Goal: Navigation & Orientation: Understand site structure

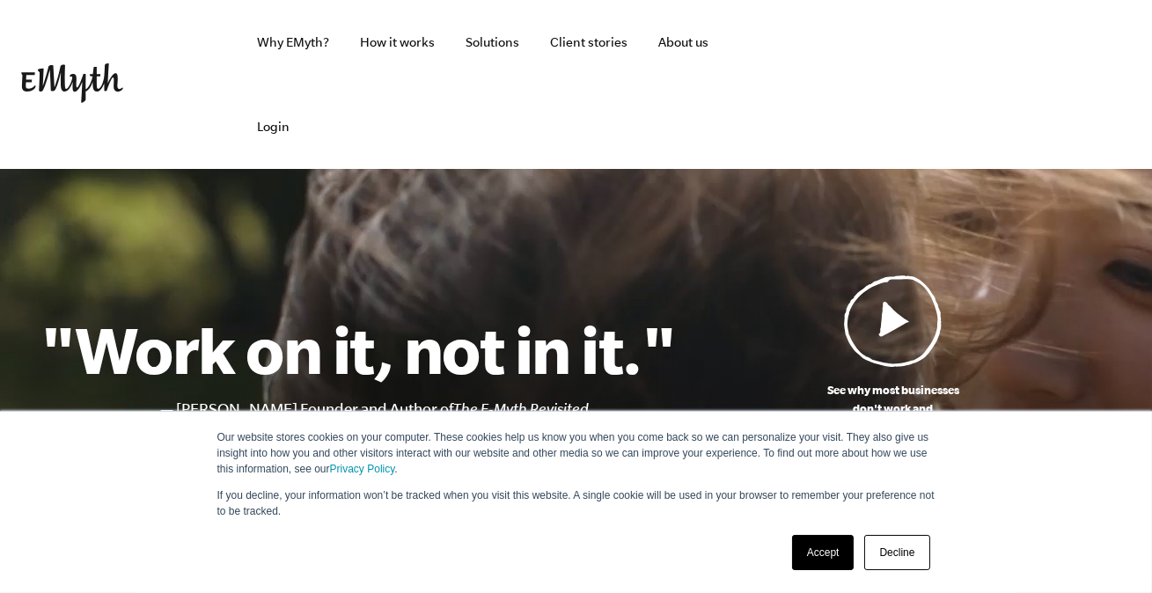
click at [907, 539] on link "Decline" at bounding box center [896, 552] width 65 height 35
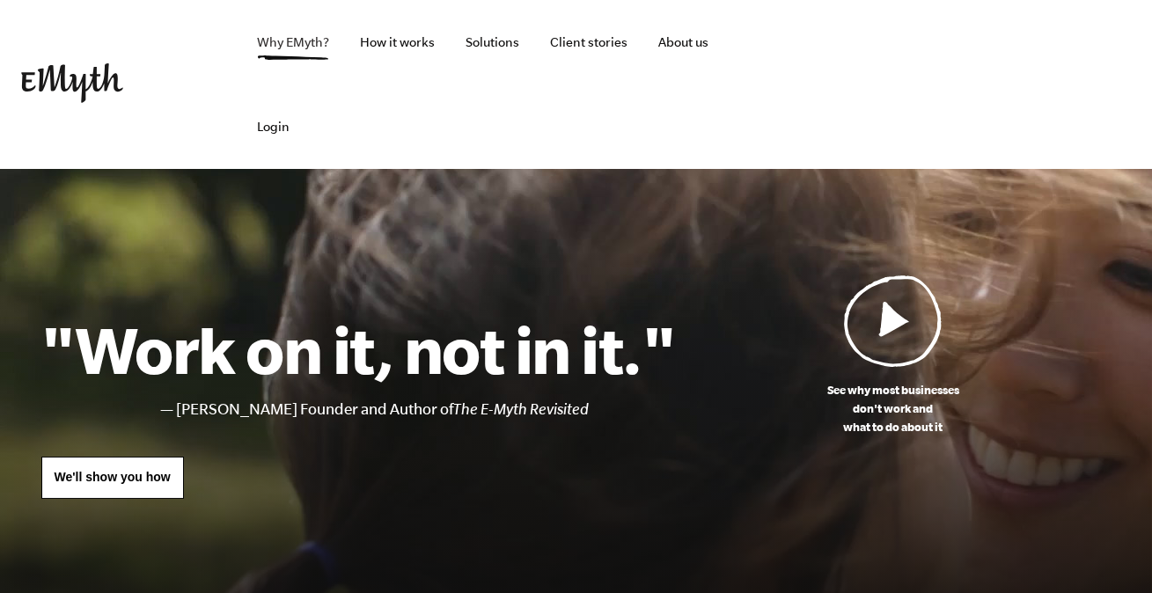
click at [317, 42] on link "Why EMyth?" at bounding box center [293, 42] width 100 height 84
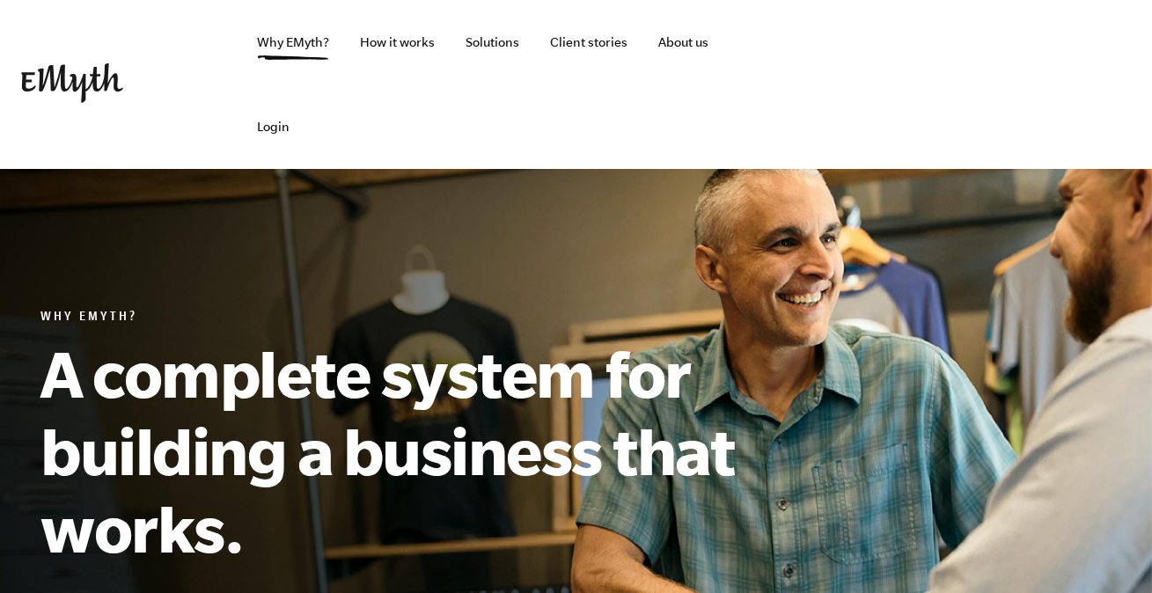
click at [115, 88] on img at bounding box center [72, 83] width 102 height 40
